Goal: Information Seeking & Learning: Check status

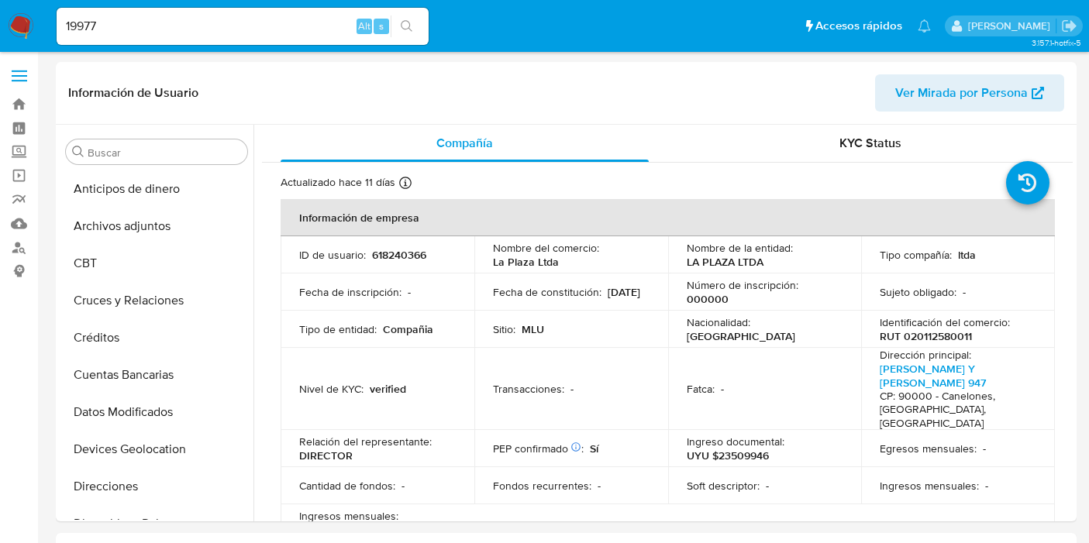
select select "10"
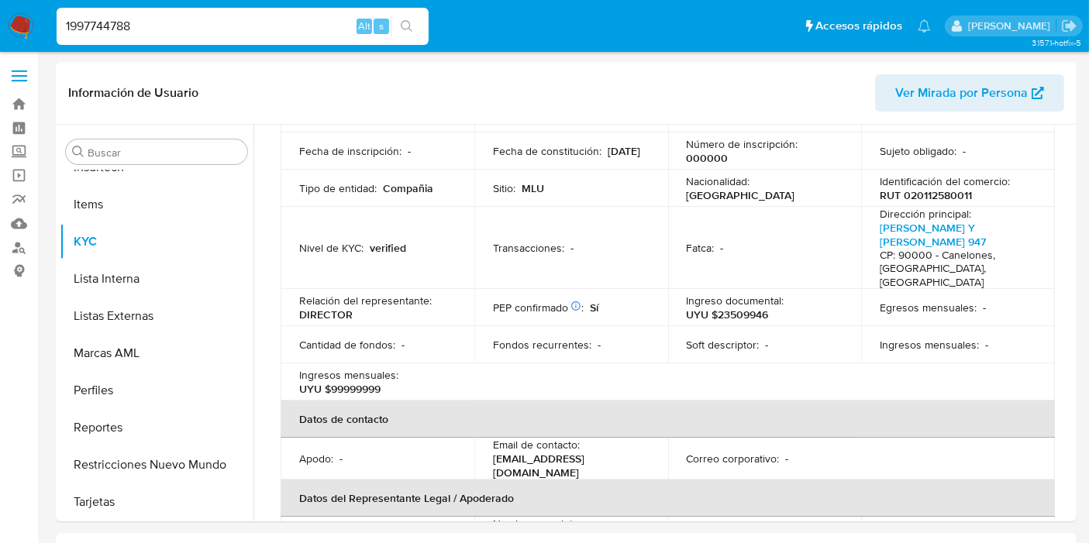
type input "1997744788"
click at [168, 32] on input "1997744788" at bounding box center [243, 26] width 372 height 20
click at [28, 21] on img at bounding box center [21, 26] width 26 height 26
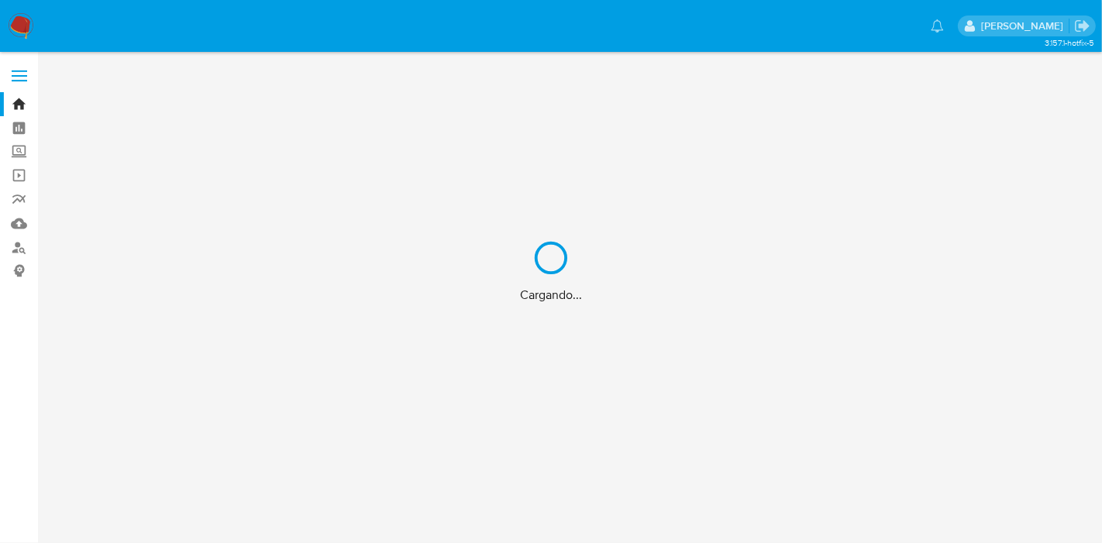
click at [31, 16] on div "Cargando..." at bounding box center [551, 271] width 1102 height 543
click at [22, 22] on div "Cargando..." at bounding box center [551, 271] width 1102 height 543
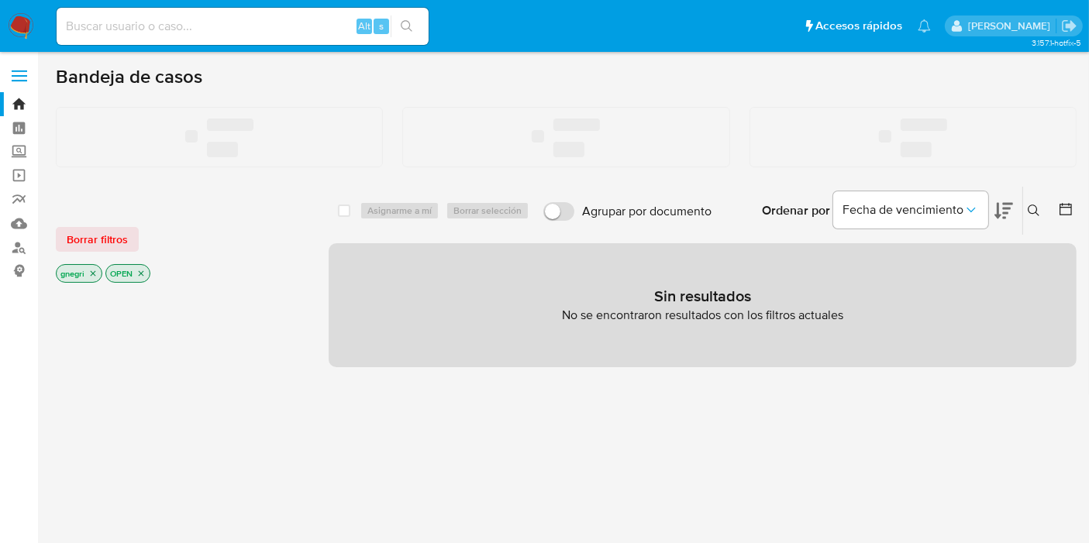
click at [658, 488] on div "select-all-cases-checkbox Asignarme a mí Borrar selección Agrupar por documento…" at bounding box center [703, 537] width 748 height 702
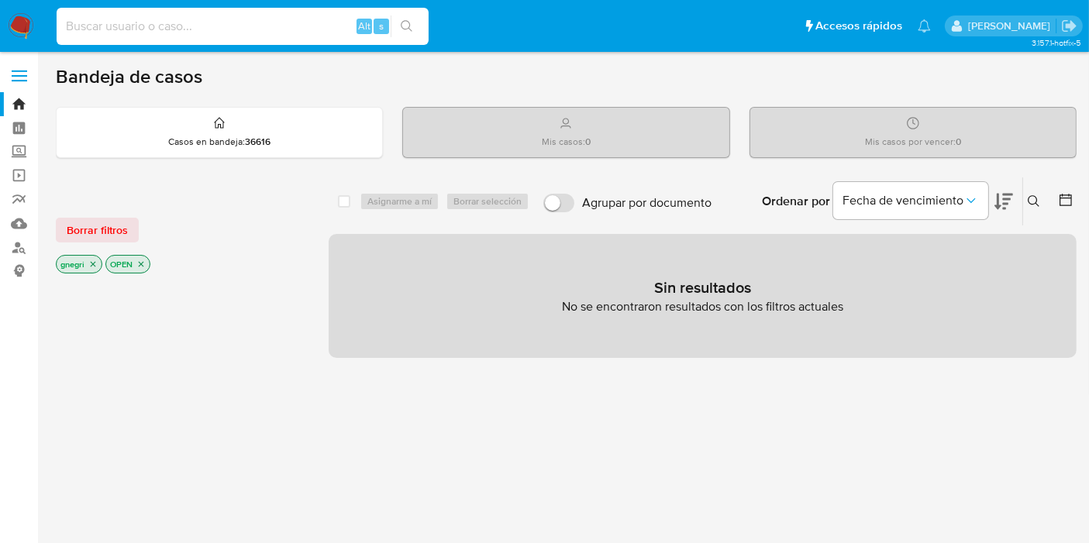
click at [166, 33] on input at bounding box center [243, 26] width 372 height 20
type input "1997744788"
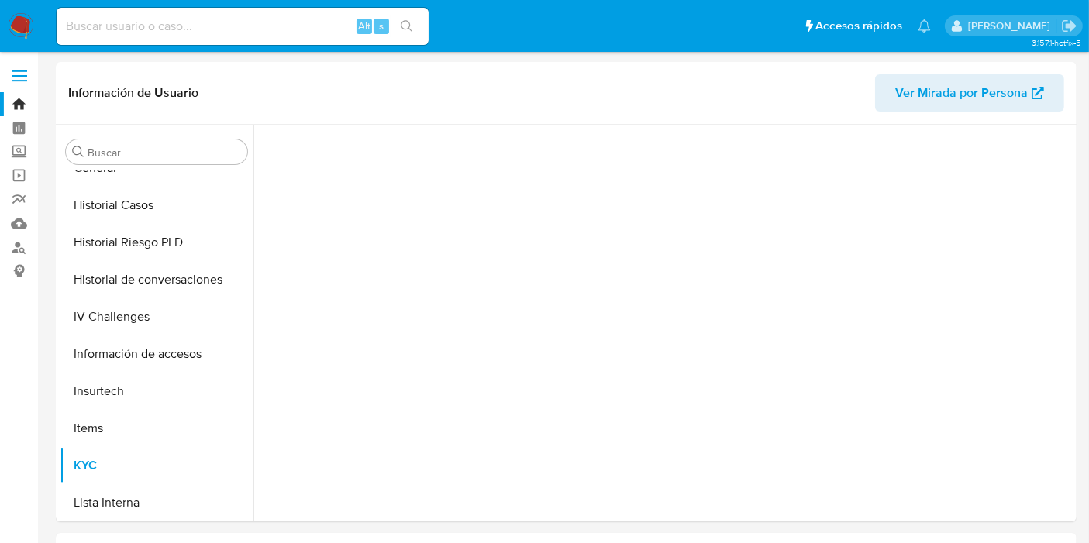
scroll to position [691, 0]
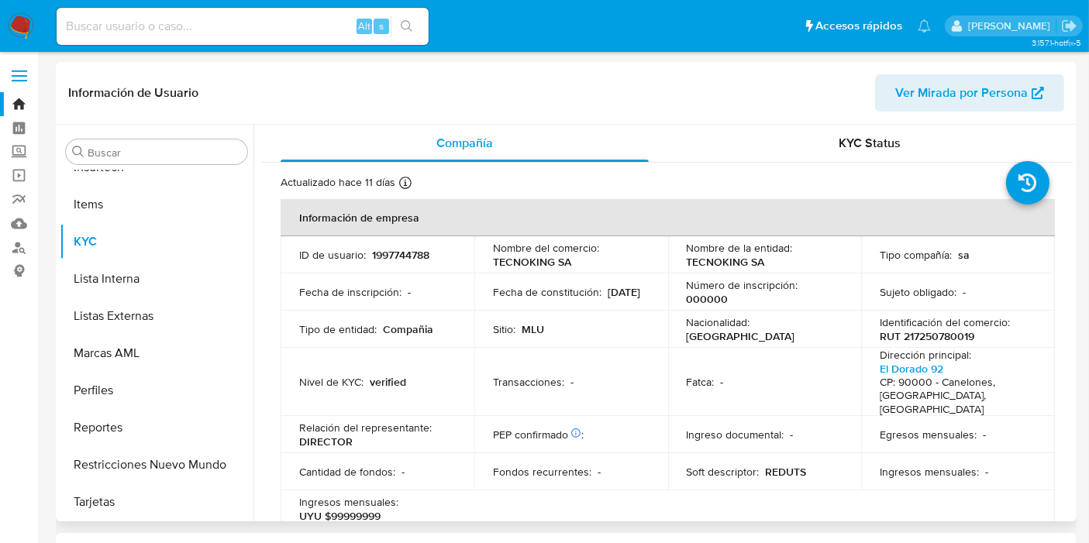
select select "10"
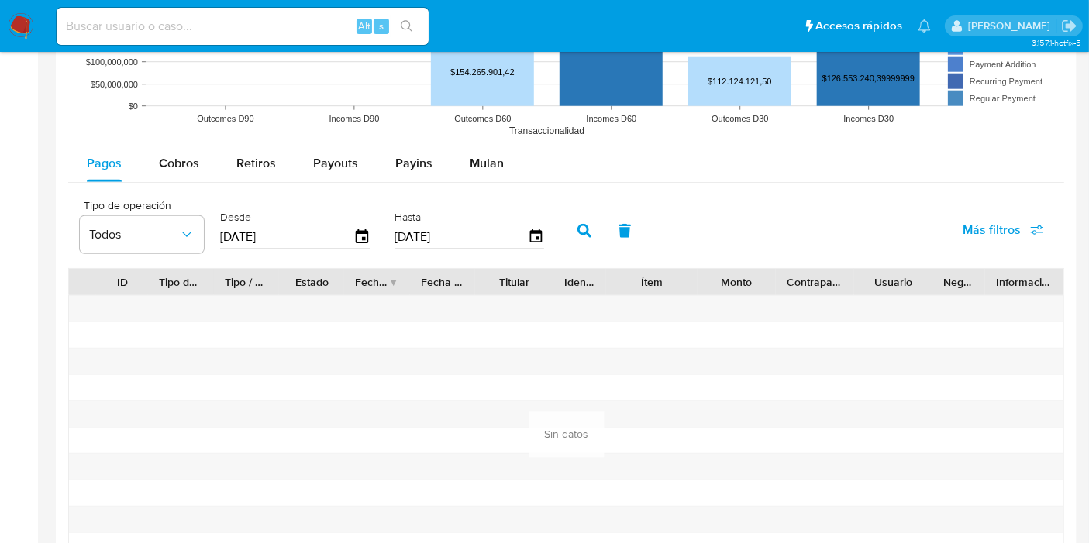
scroll to position [1182, 0]
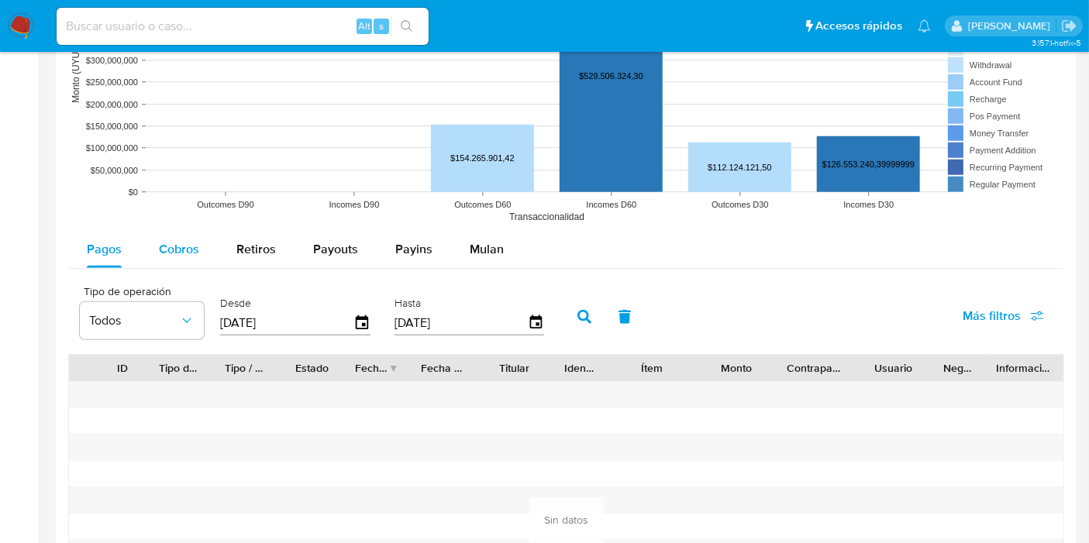
click at [203, 244] on button "Cobros" at bounding box center [179, 249] width 78 height 37
select select "10"
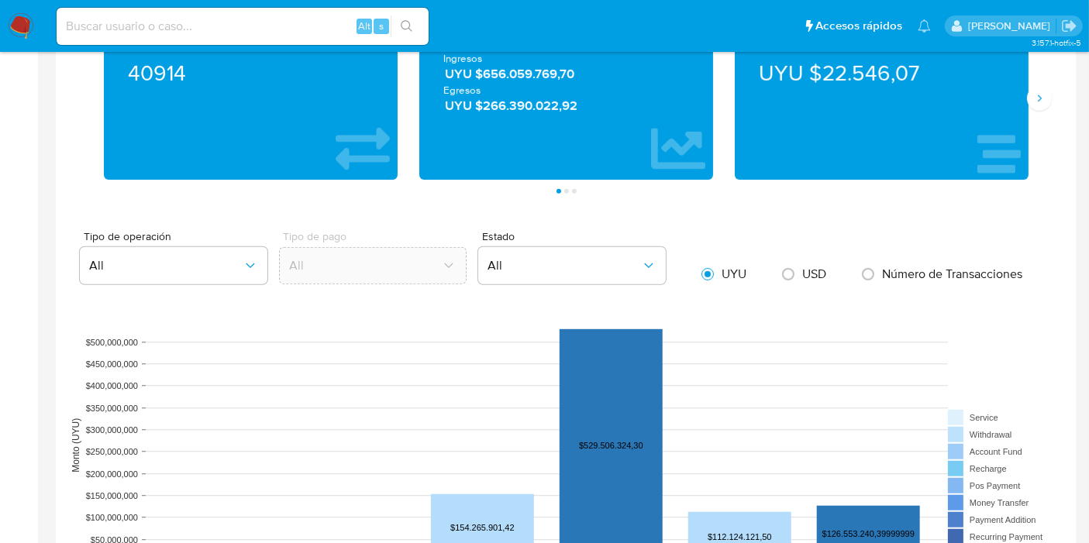
scroll to position [751, 0]
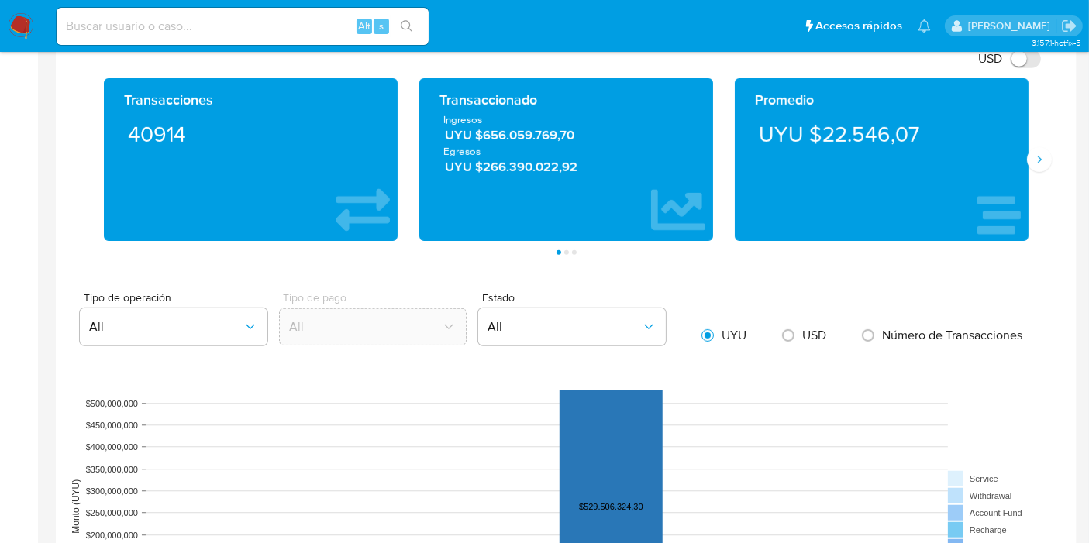
click at [827, 337] on div "USD" at bounding box center [804, 335] width 67 height 33
click at [806, 334] on span "USD" at bounding box center [814, 335] width 24 height 18
click at [801, 334] on input "radio" at bounding box center [788, 335] width 25 height 25
radio input "true"
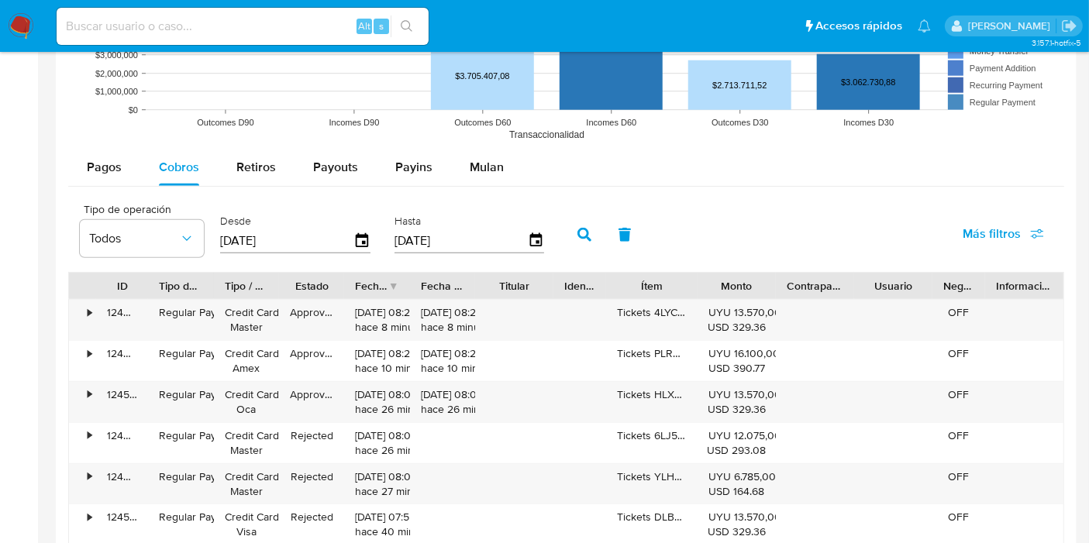
scroll to position [1268, 0]
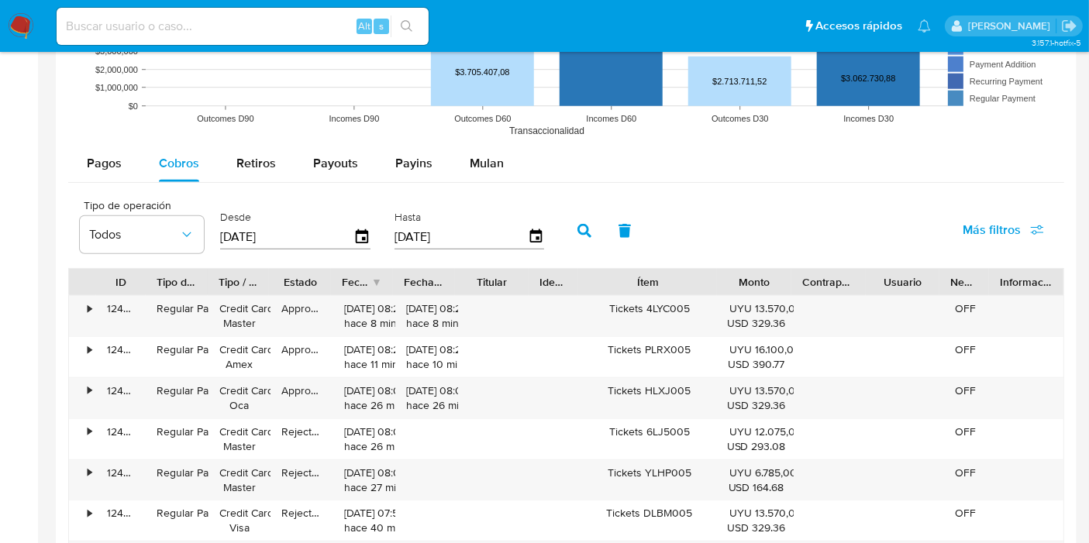
drag, startPoint x: 689, startPoint y: 280, endPoint x: 729, endPoint y: 278, distance: 40.4
click at [729, 278] on div "ID Tipo de operación Tipo / Método Estado Fecha de creación Fecha de aprobación…" at bounding box center [566, 282] width 995 height 26
click at [95, 21] on input at bounding box center [243, 26] width 372 height 20
paste input "90229861"
type input "90229861"
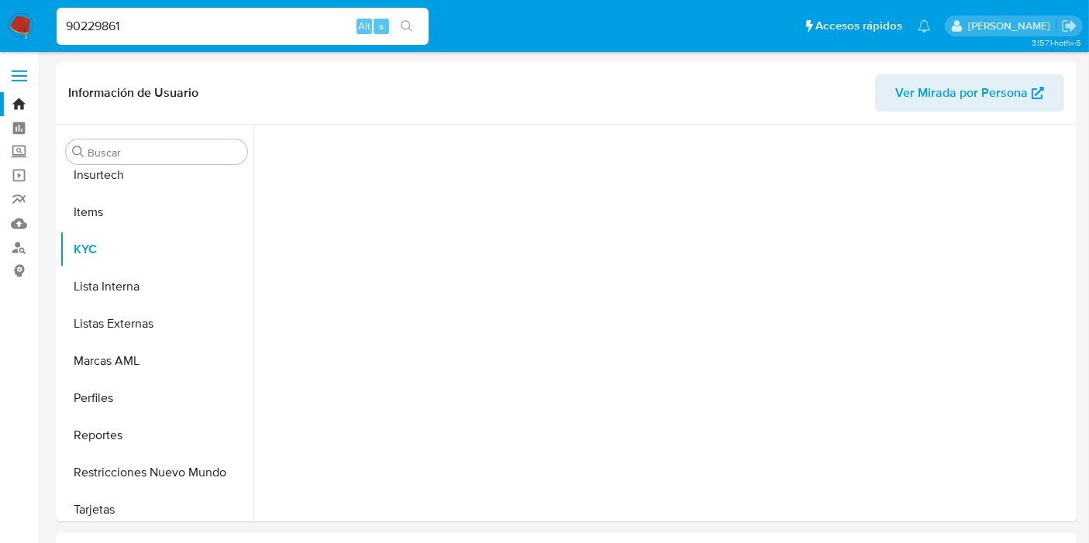
scroll to position [691, 0]
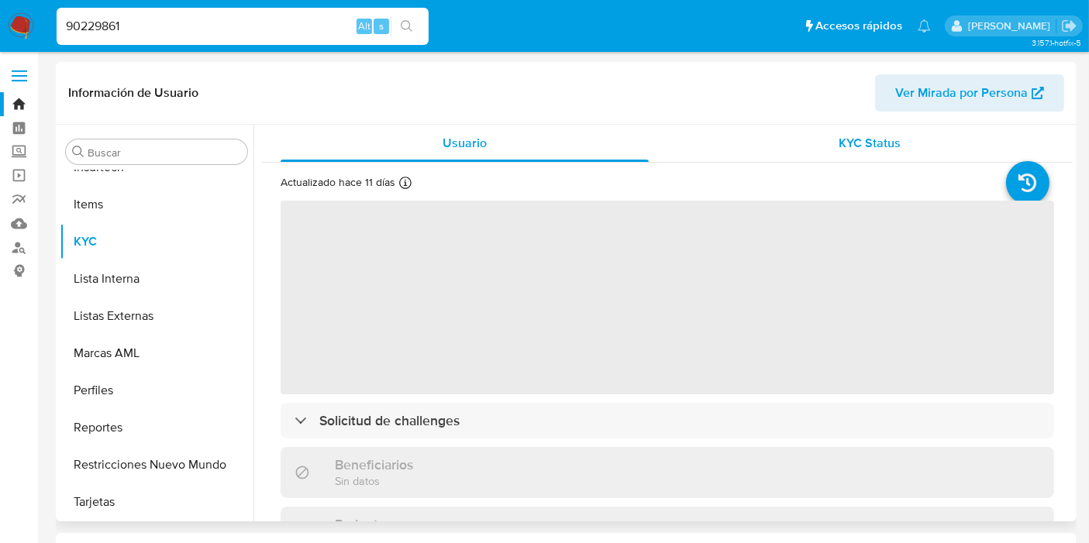
click at [861, 143] on span "KYC Status" at bounding box center [870, 143] width 62 height 18
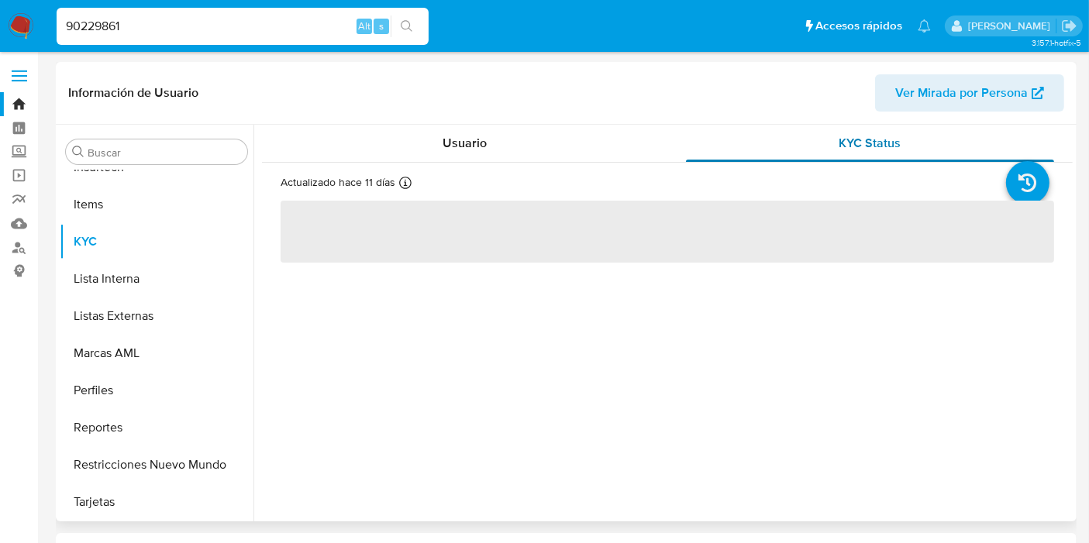
select select "10"
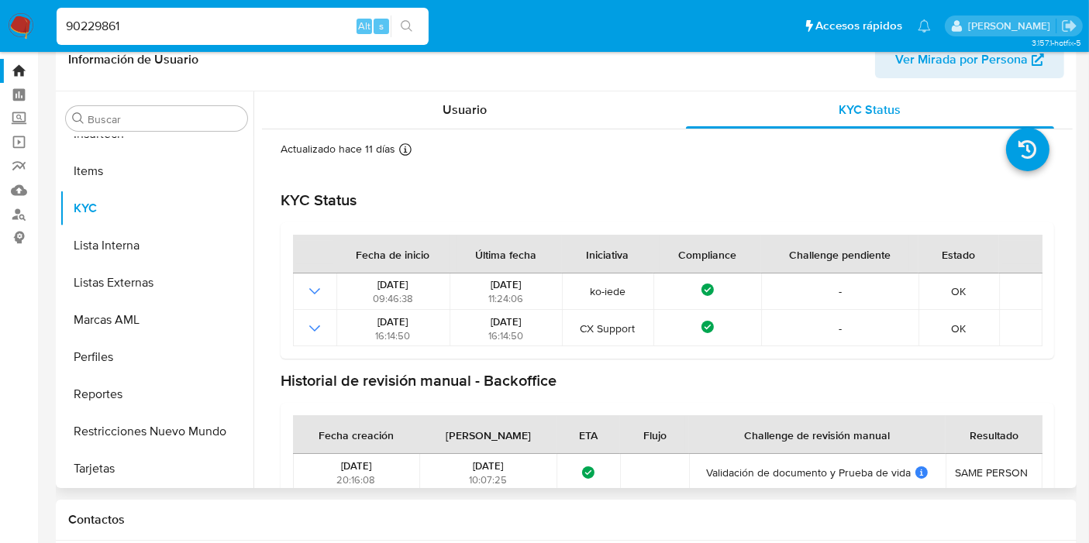
scroll to position [0, 0]
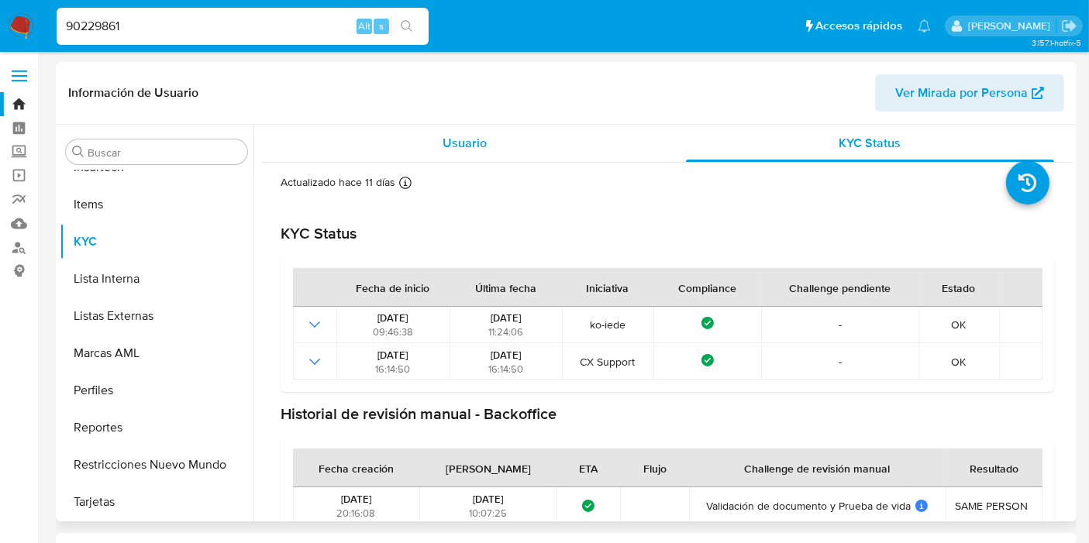
click at [467, 145] on span "Usuario" at bounding box center [465, 143] width 44 height 18
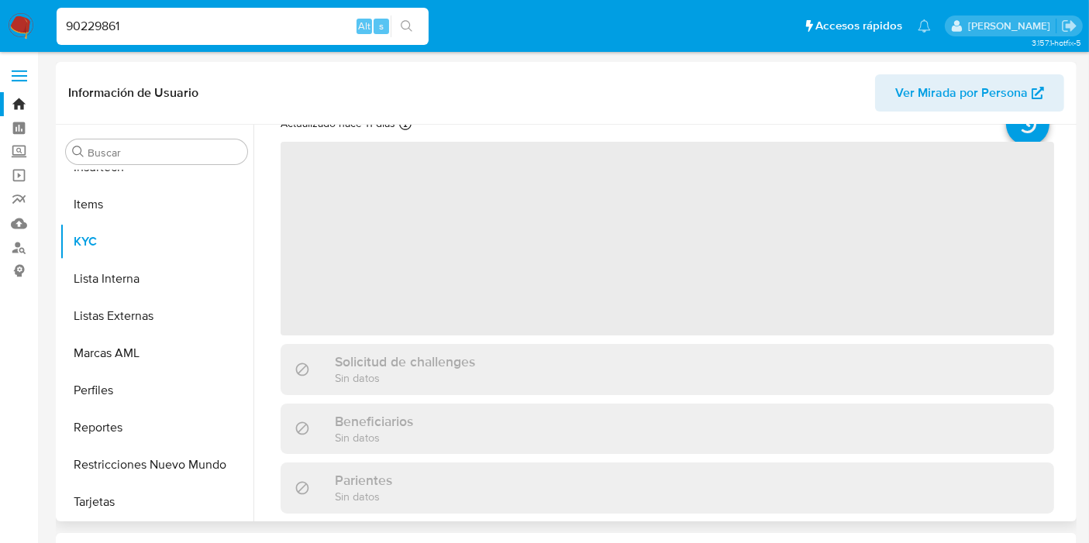
scroll to position [86, 0]
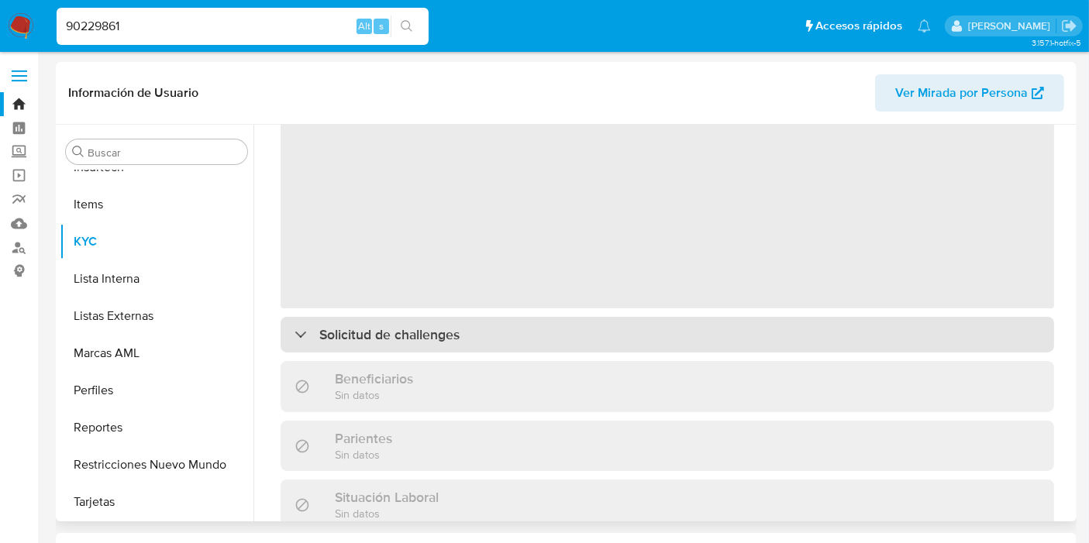
click at [588, 336] on div "Solicitud de challenges" at bounding box center [668, 335] width 774 height 36
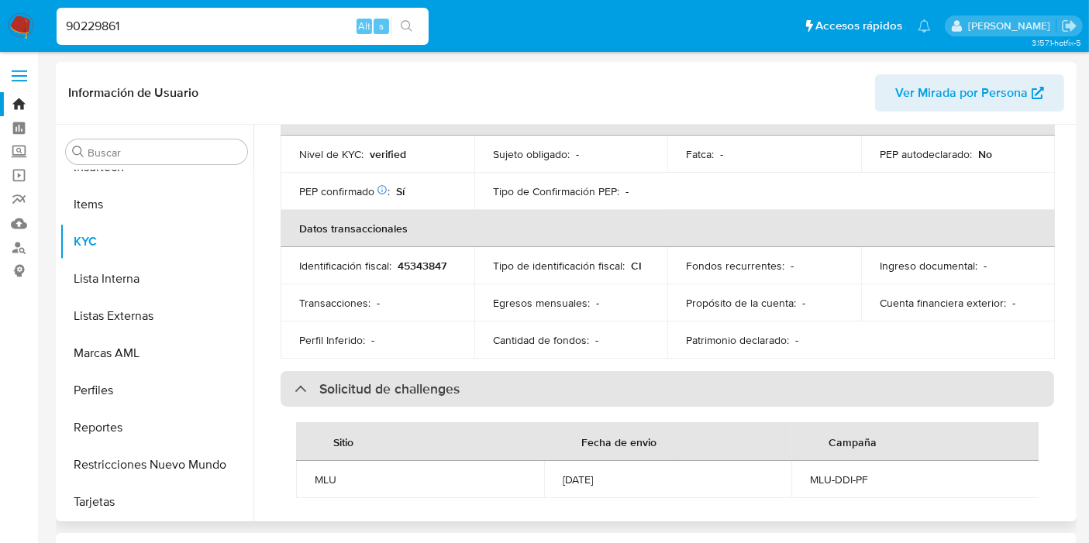
scroll to position [430, 0]
